Goal: Communication & Community: Answer question/provide support

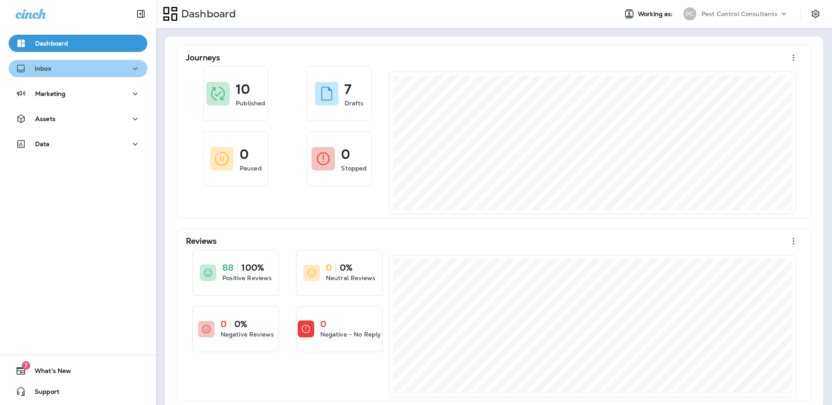
click at [107, 67] on div "Inbox" at bounding box center [78, 68] width 125 height 11
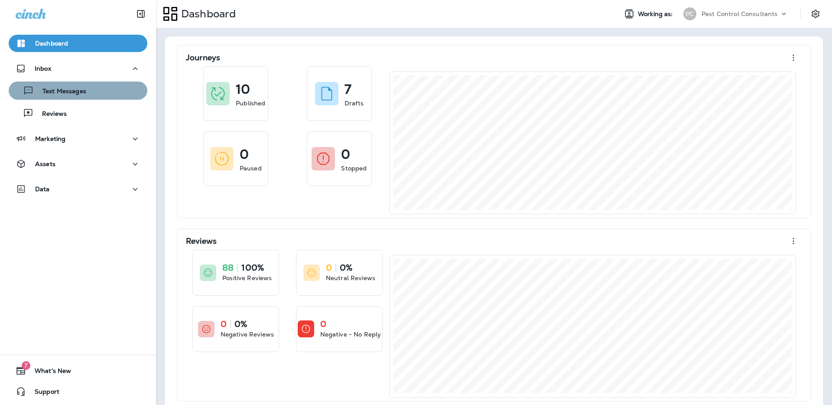
click at [100, 93] on div "Text Messages" at bounding box center [78, 90] width 132 height 13
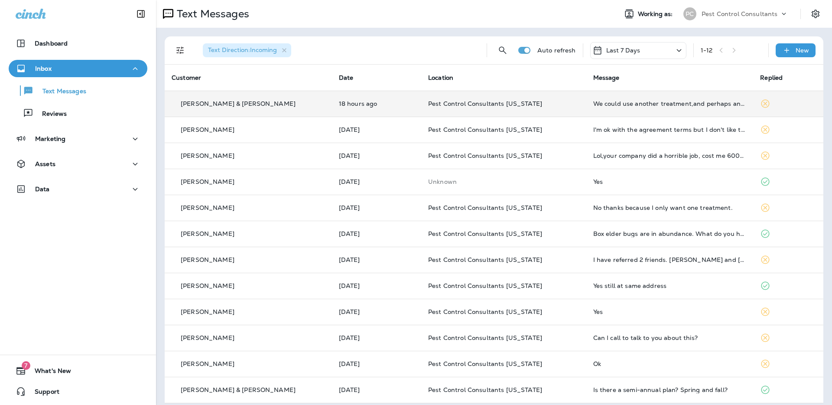
click at [284, 108] on div "[PERSON_NAME] & [PERSON_NAME]" at bounding box center [248, 103] width 153 height 9
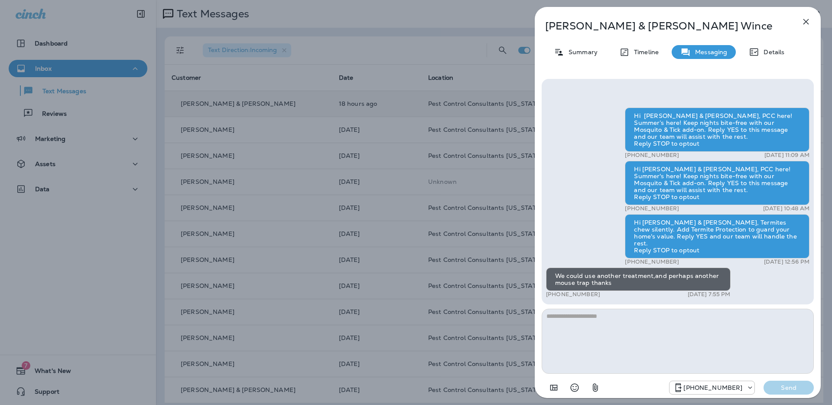
click at [804, 21] on icon "button" at bounding box center [806, 21] width 10 height 10
